Goal: Task Accomplishment & Management: Use online tool/utility

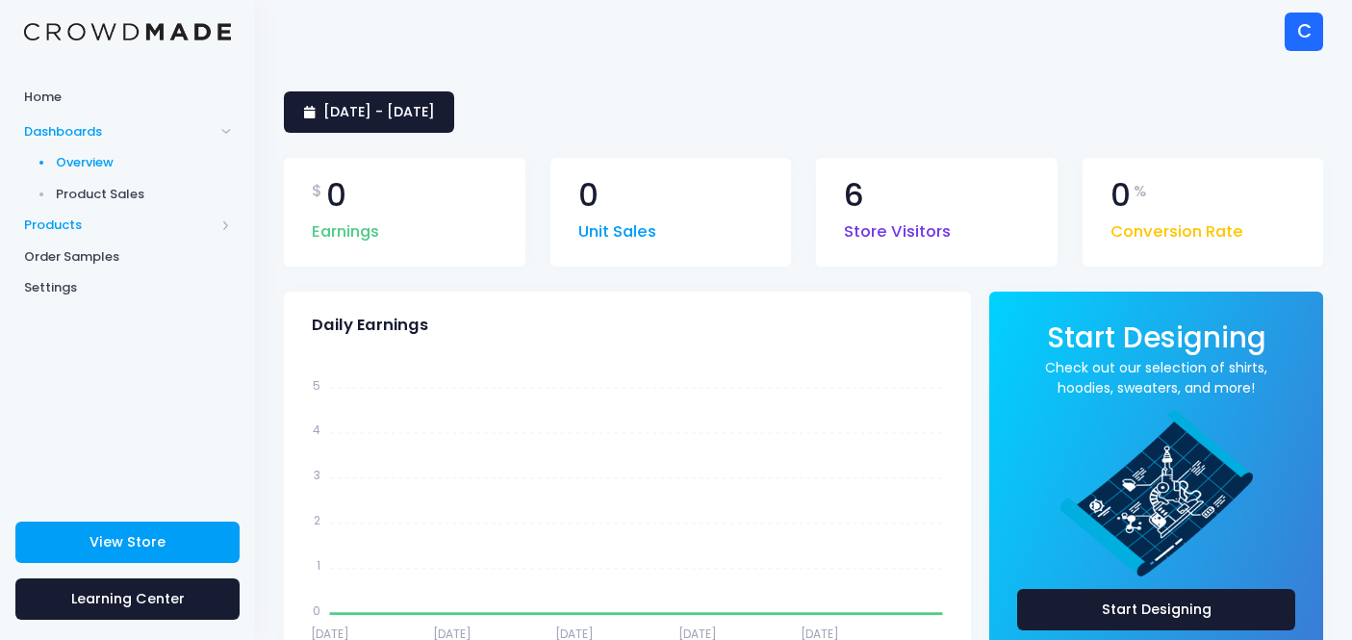
click at [75, 228] on span "Products" at bounding box center [119, 225] width 191 height 19
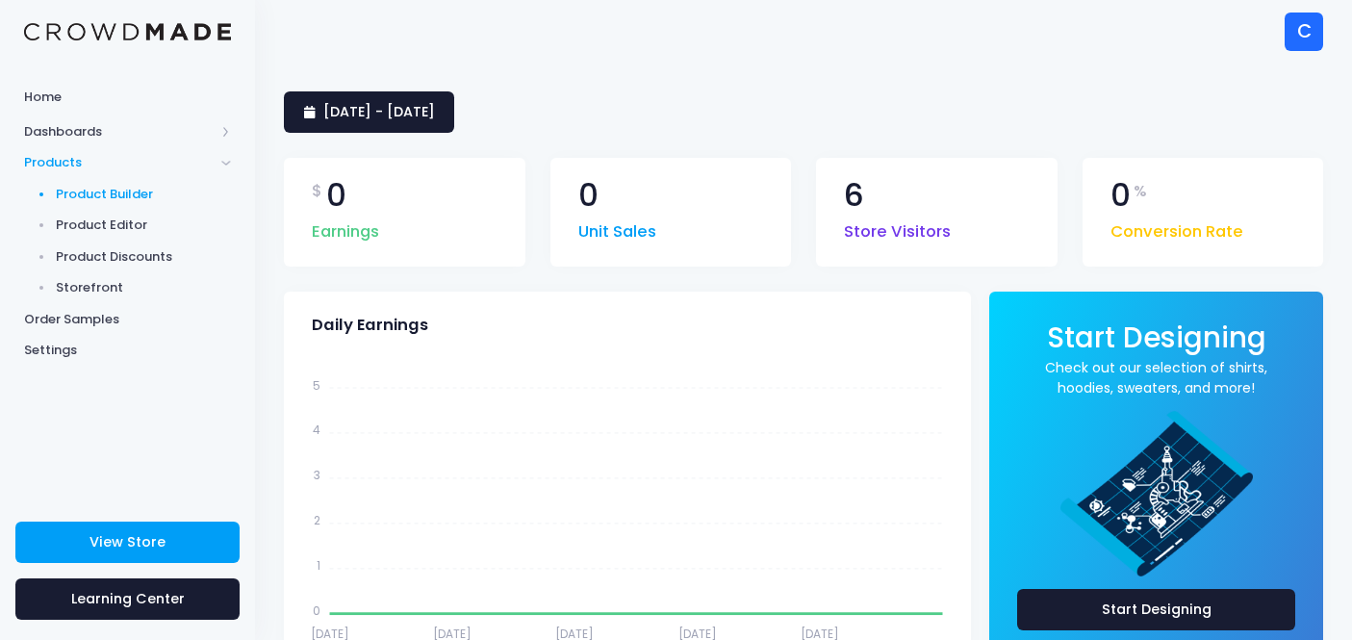
click at [105, 185] on span "Product Builder" at bounding box center [144, 194] width 176 height 19
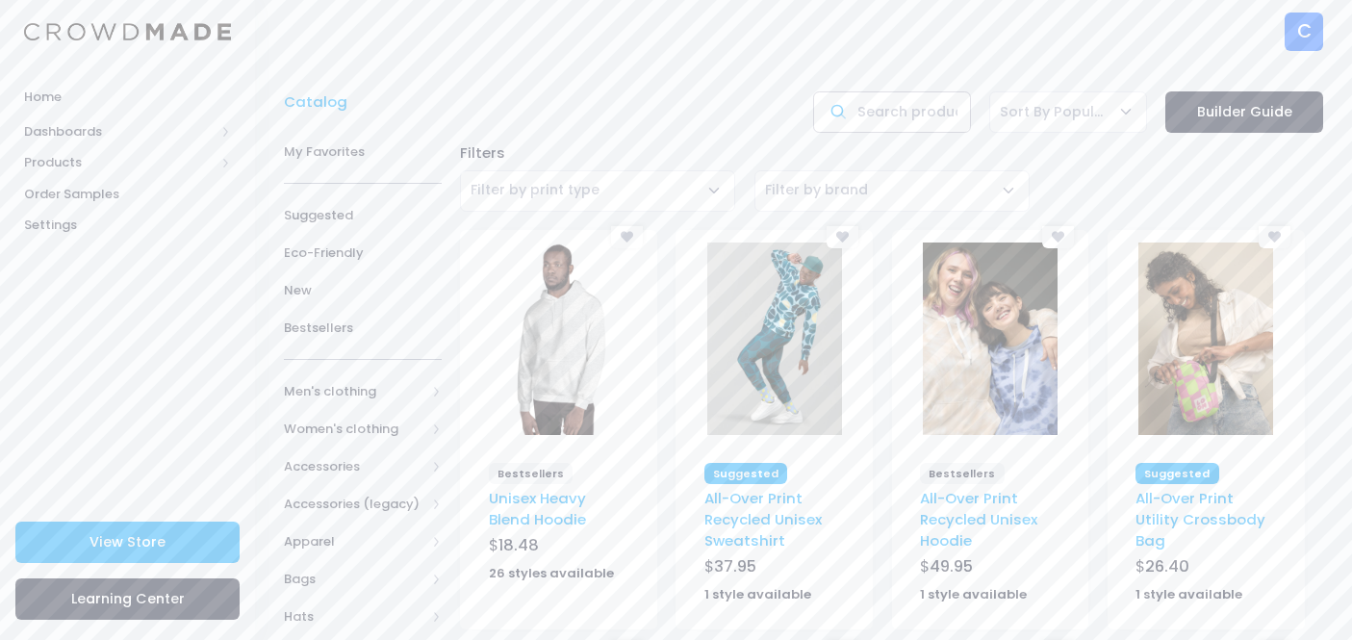
drag, startPoint x: 913, startPoint y: 117, endPoint x: 950, endPoint y: 44, distance: 81.8
click at [912, 114] on input "text" at bounding box center [892, 111] width 158 height 41
type input "hat"
click at [1277, 112] on link "Builder Guide" at bounding box center [1245, 111] width 158 height 41
click at [924, 104] on input "hat" at bounding box center [892, 111] width 158 height 41
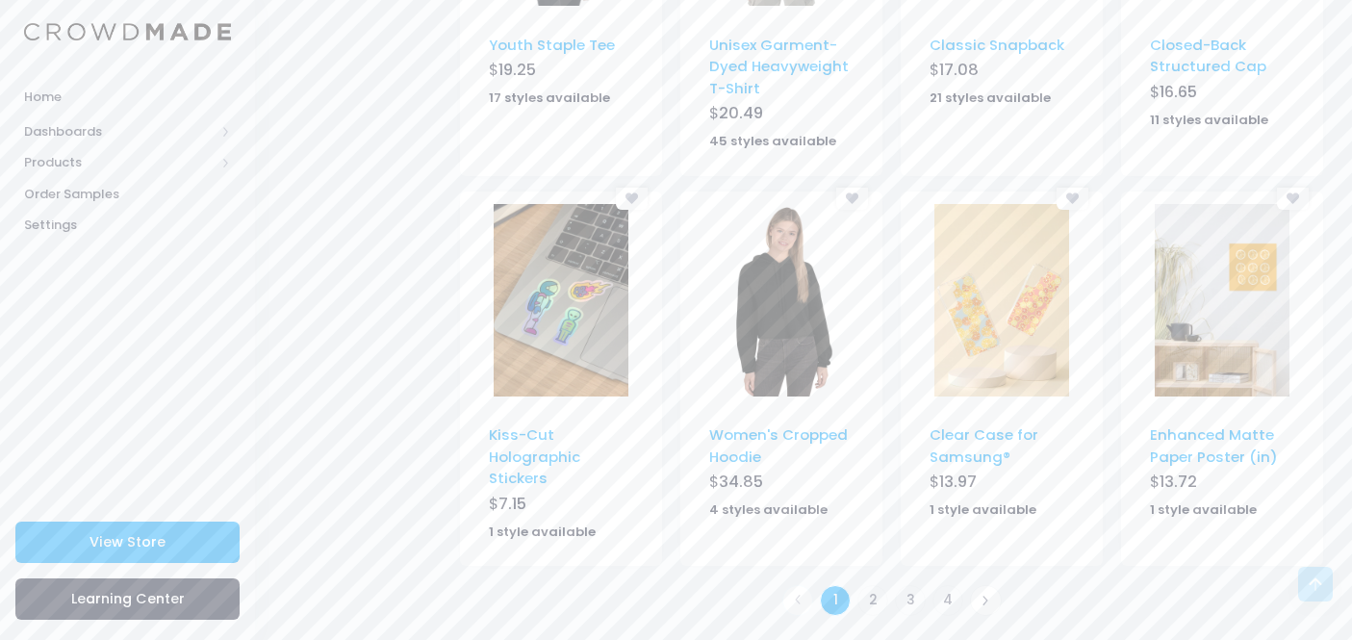
scroll to position [1220, 0]
click at [865, 601] on link "2" at bounding box center [874, 602] width 32 height 32
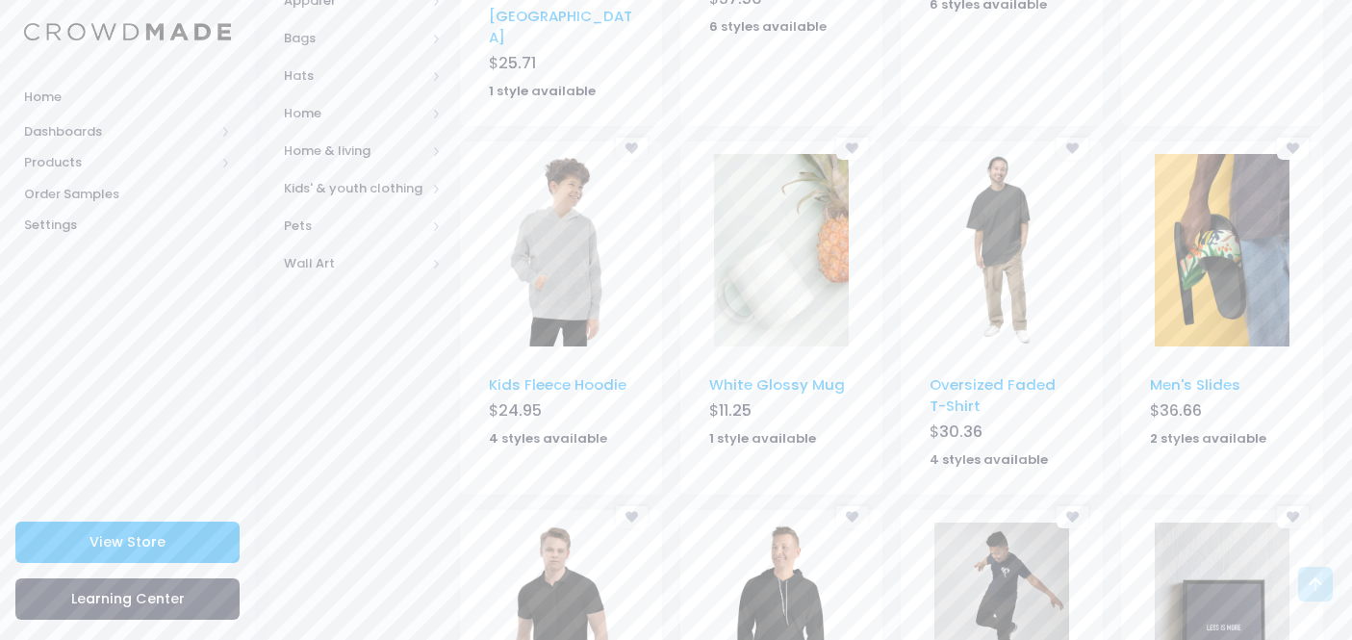
scroll to position [95, 0]
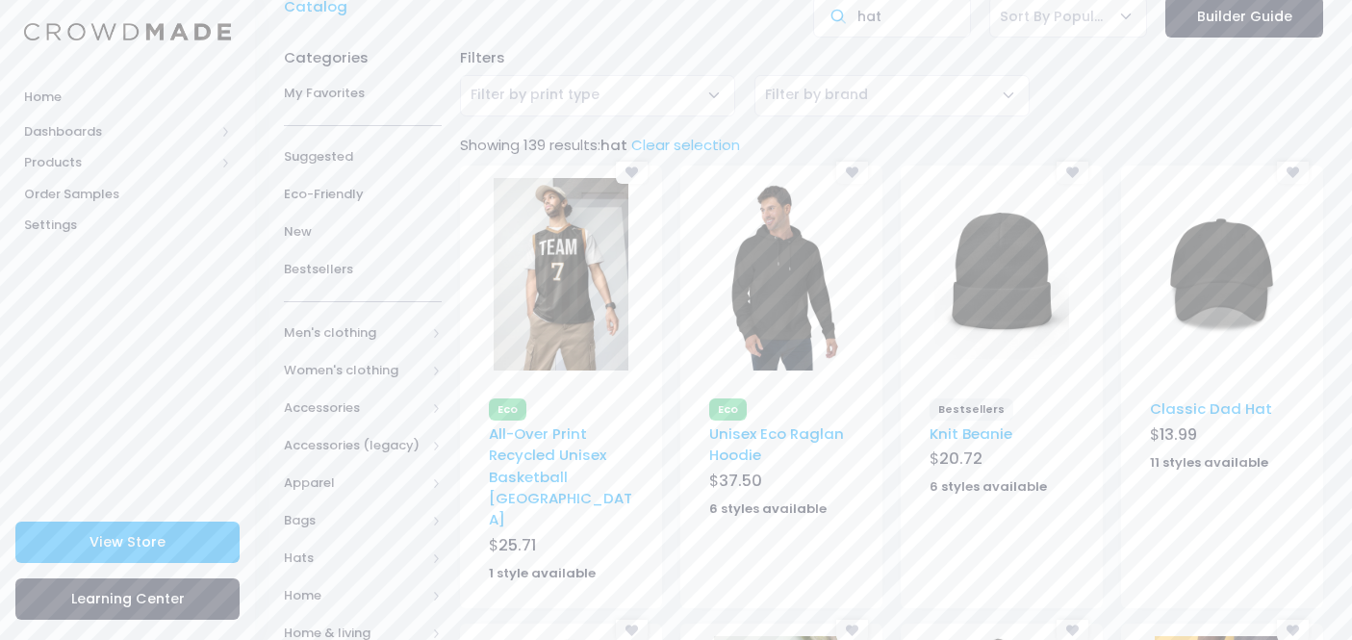
click at [1237, 288] on img at bounding box center [1222, 274] width 135 height 193
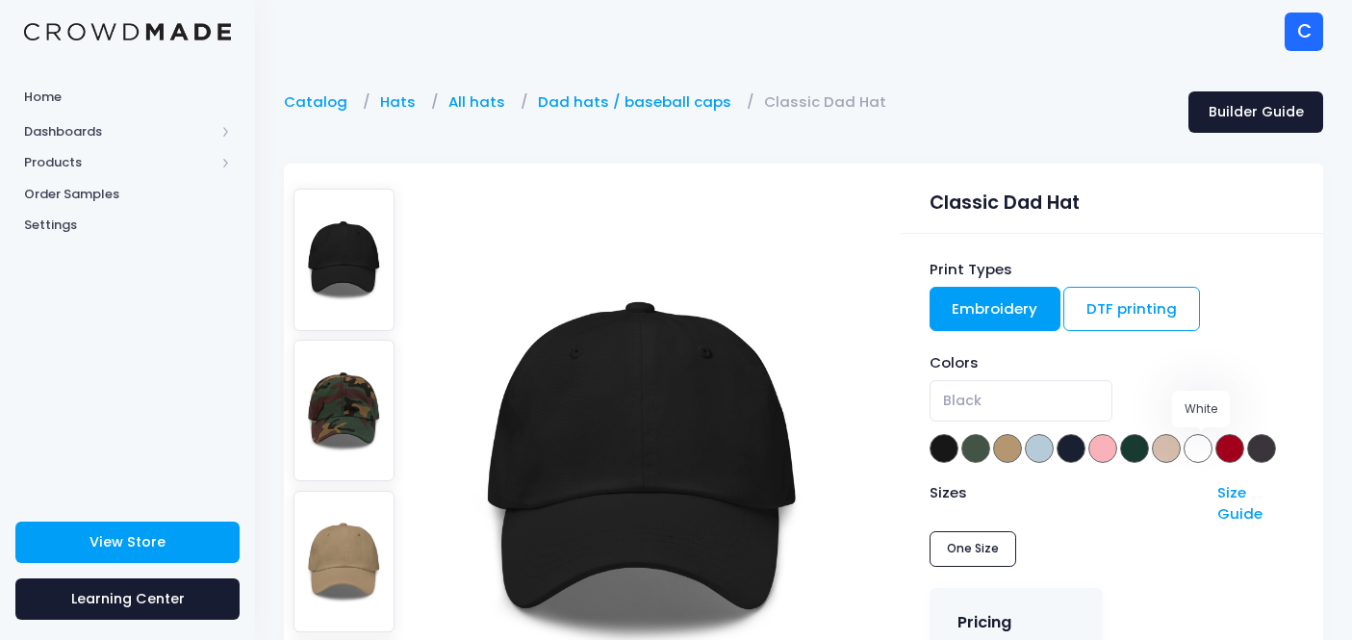
click at [1204, 437] on span at bounding box center [1198, 448] width 29 height 29
select select "White"
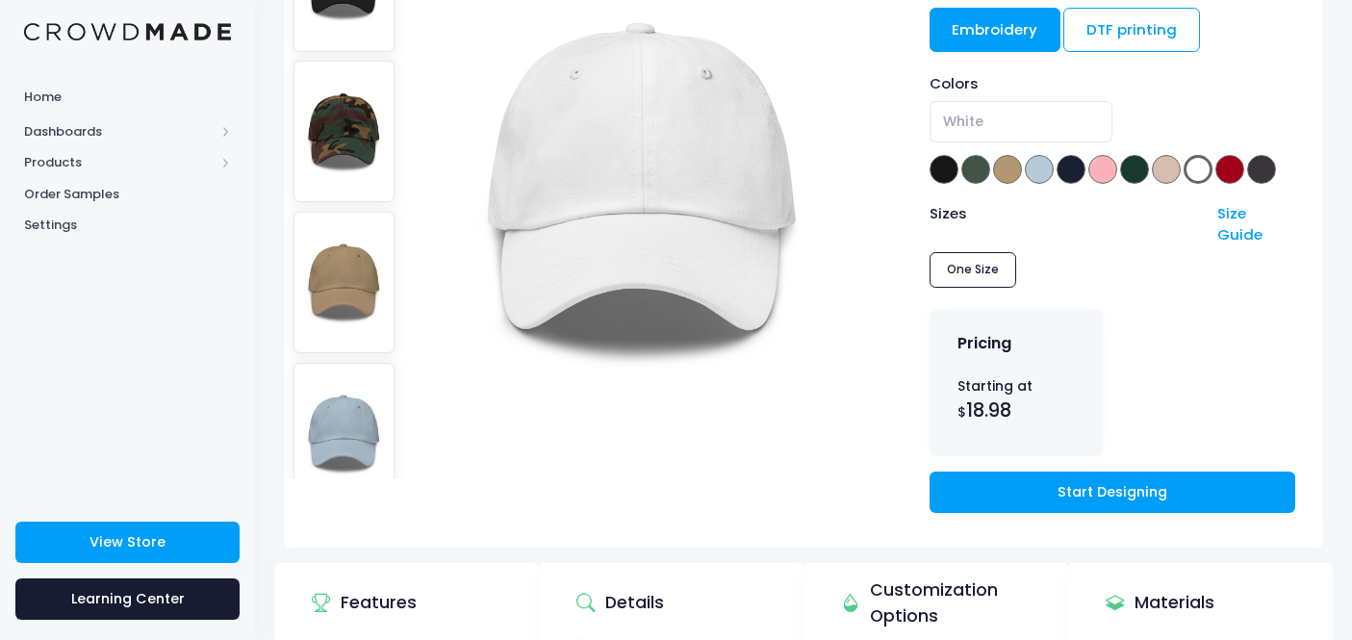
scroll to position [329, 0]
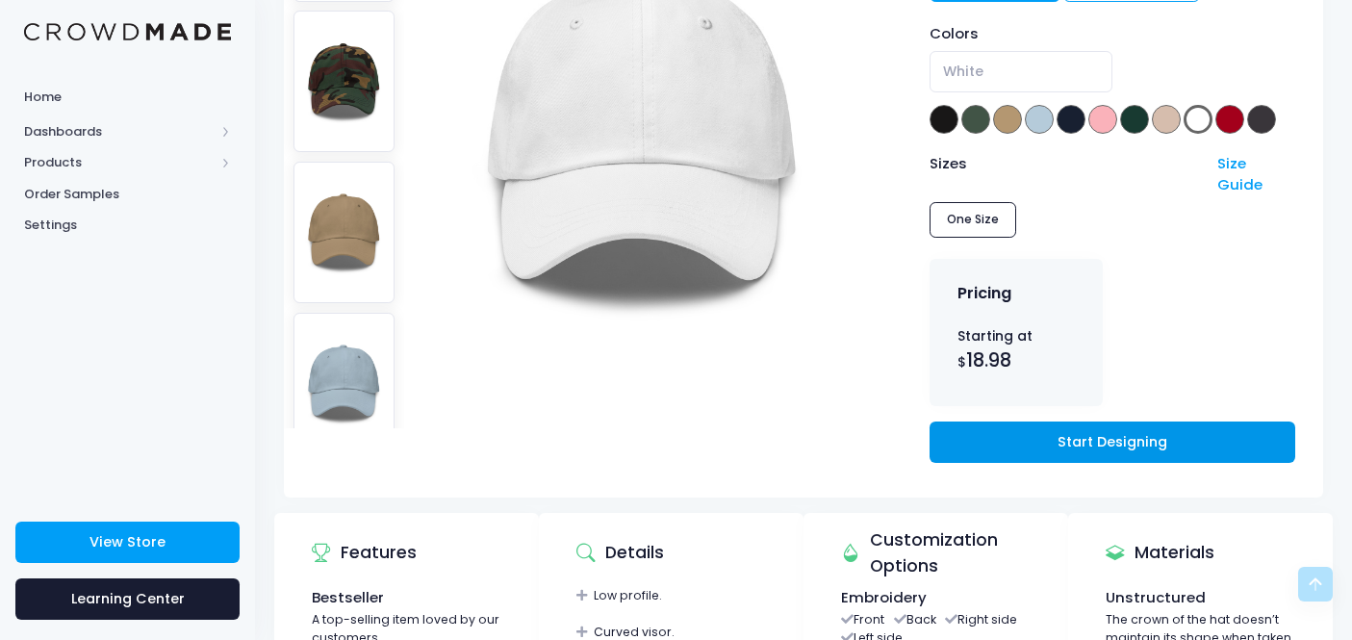
click at [987, 422] on link "Start Designing" at bounding box center [1113, 442] width 366 height 41
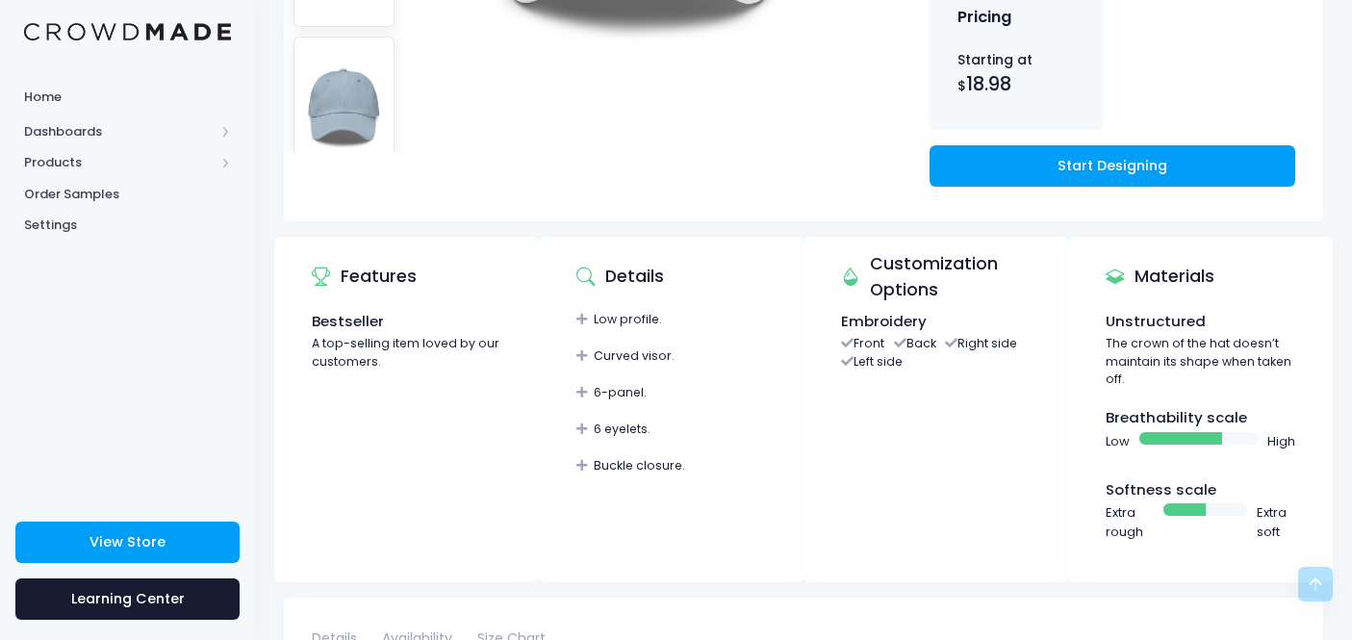
scroll to position [582, 2]
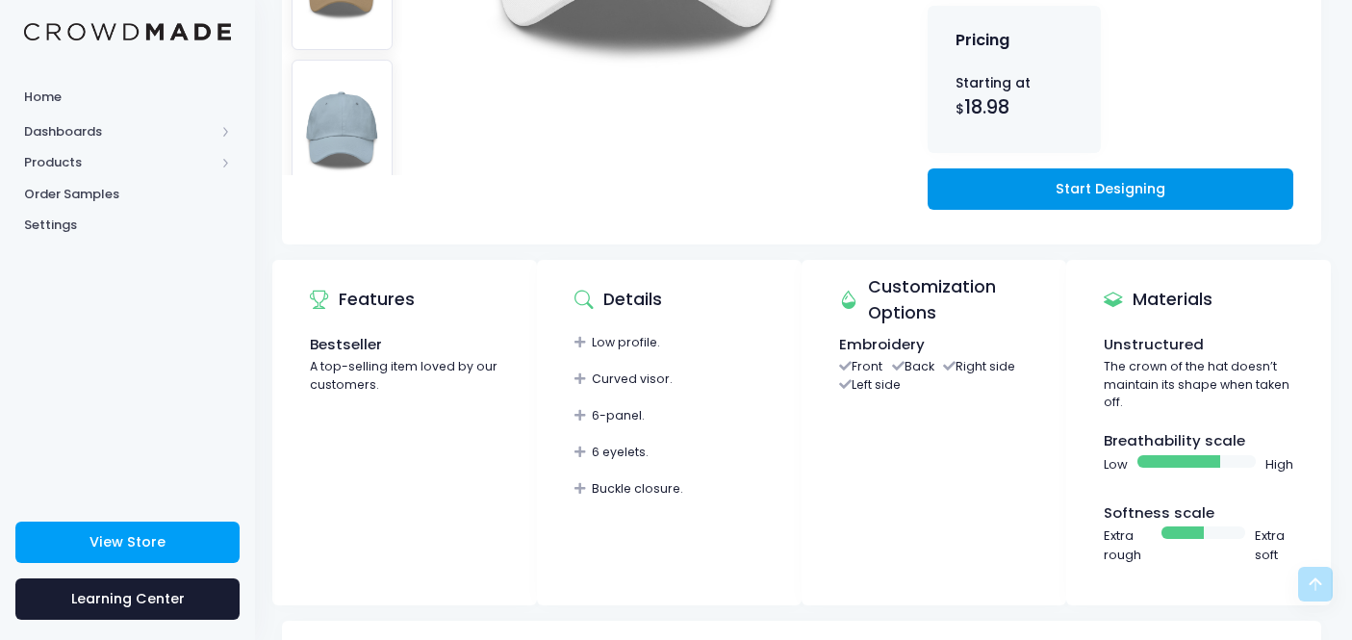
click at [1022, 171] on link "Start Designing" at bounding box center [1111, 188] width 366 height 41
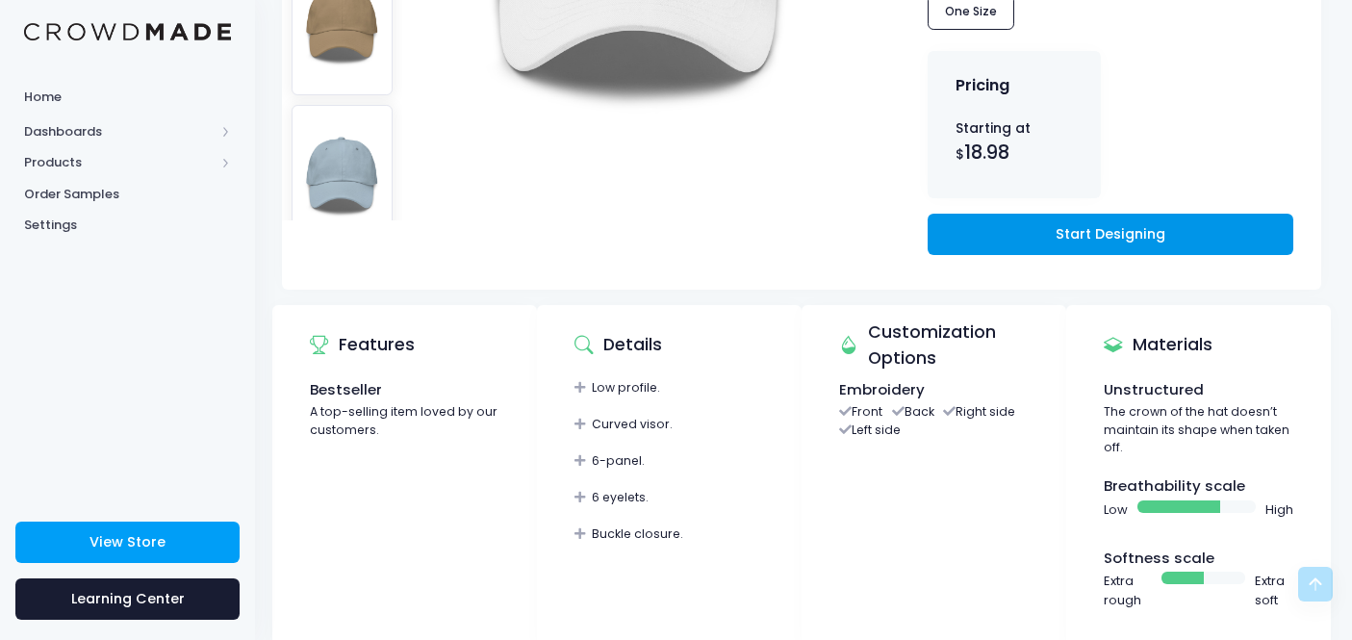
scroll to position [533, 2]
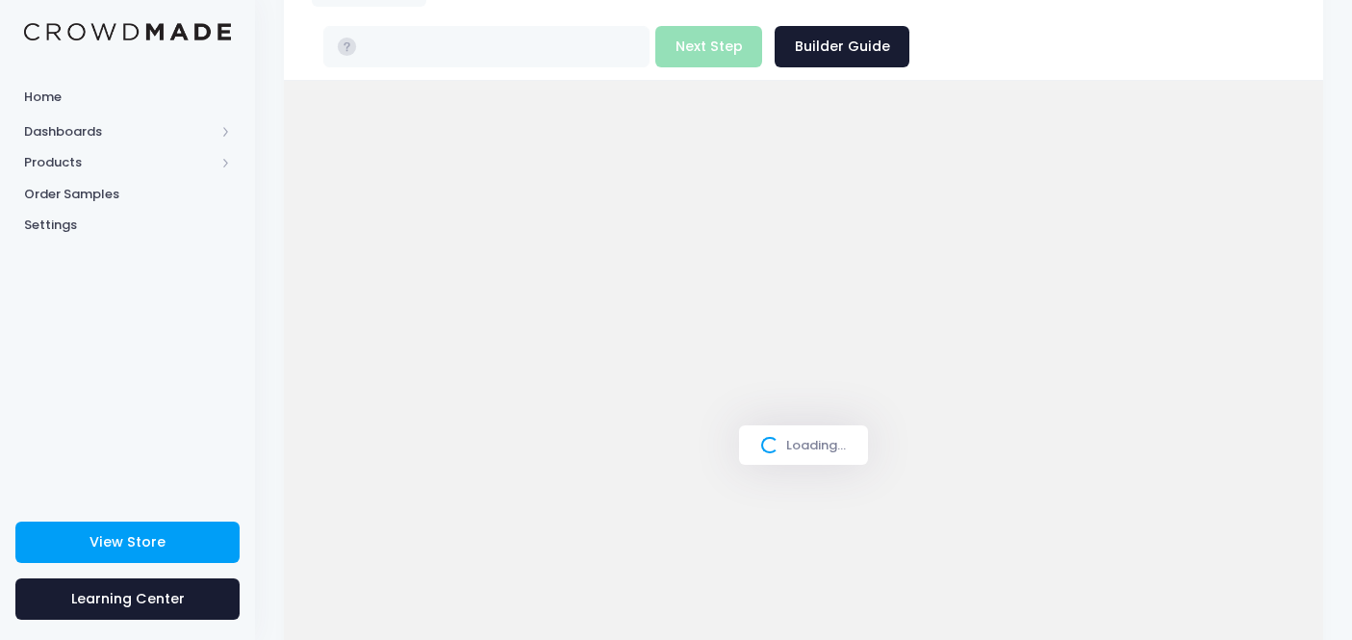
scroll to position [134, 0]
type input "$18.98"
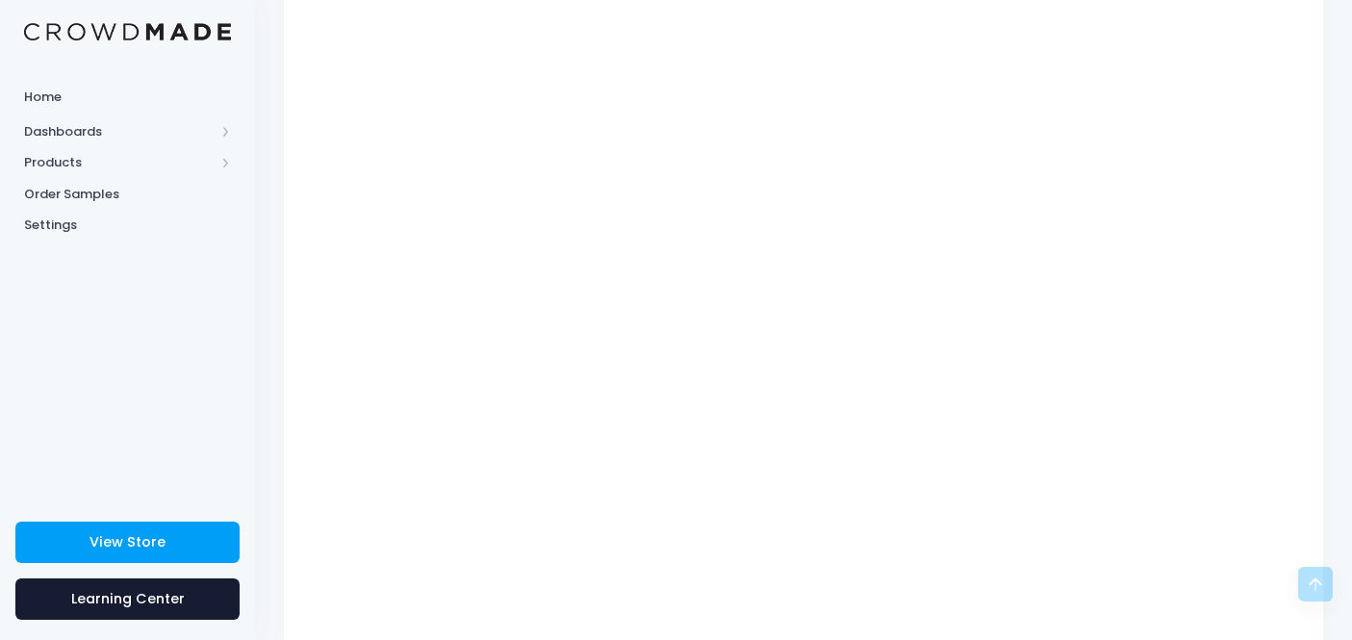
scroll to position [280, 0]
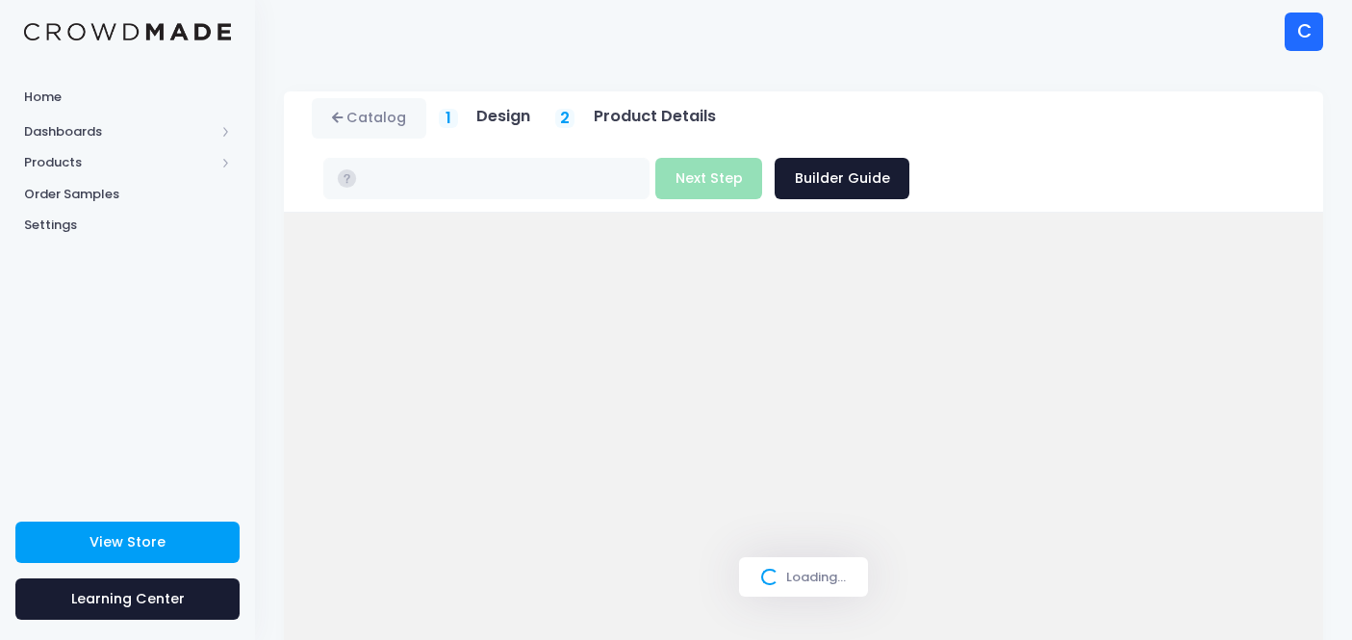
type input "$18.98"
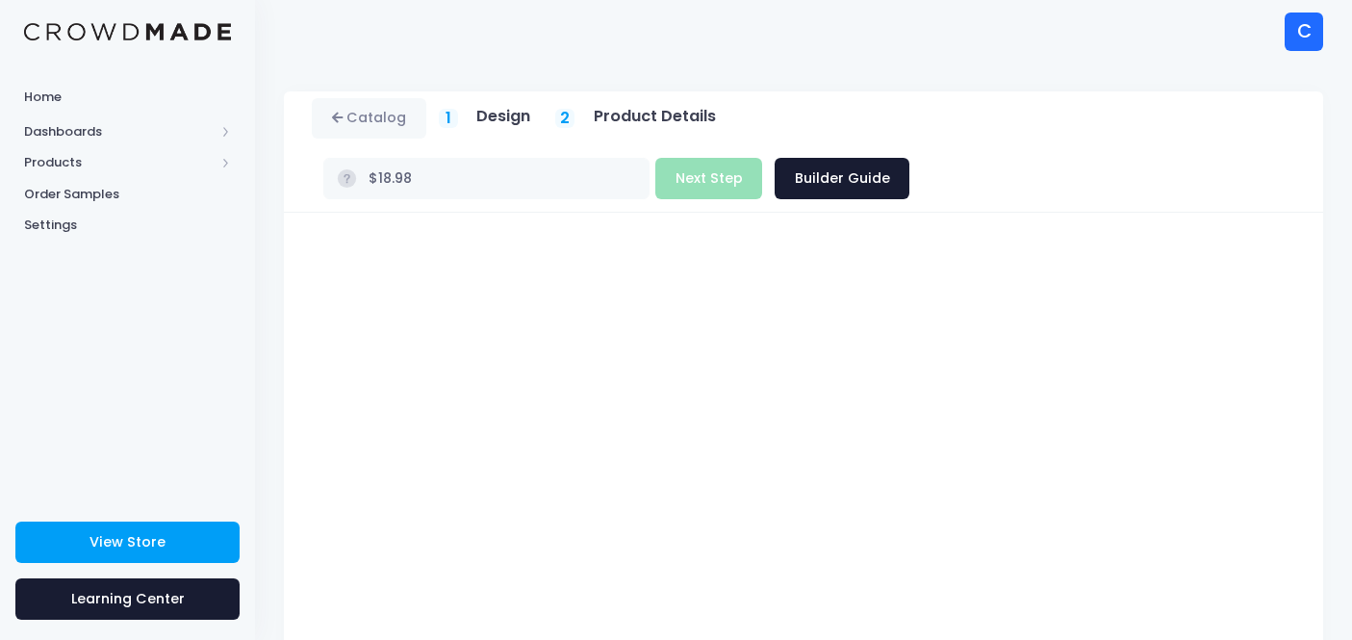
scroll to position [16, 0]
